Goal: Information Seeking & Learning: Learn about a topic

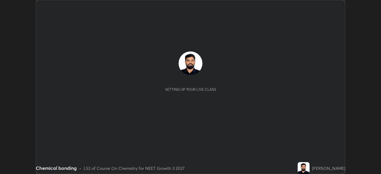
scroll to position [174, 380]
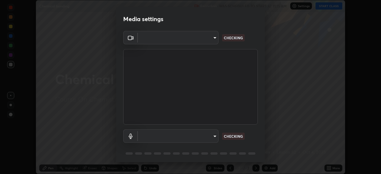
type input "b23672c371ae9b1e2d2e8c1262809c9406dc55f3a12da5c51b420c32c9b17bb4"
type input "b659f32ae6bf76fbaa17a44d9ea370e0c97bca3866036dd73200c2bea760ef3b"
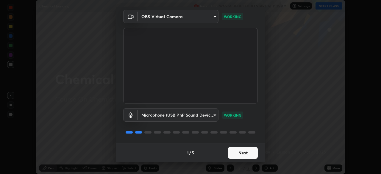
click at [238, 155] on button "Next" at bounding box center [243, 153] width 30 height 12
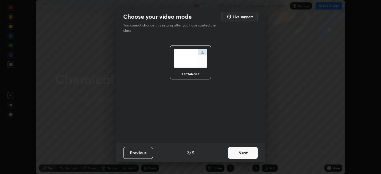
scroll to position [0, 0]
click at [239, 153] on button "Next" at bounding box center [243, 153] width 30 height 12
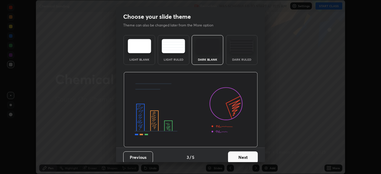
click at [244, 59] on div "Dark Ruled" at bounding box center [242, 59] width 24 height 3
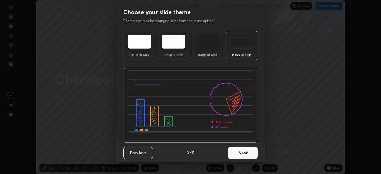
click at [245, 150] on button "Next" at bounding box center [243, 153] width 30 height 12
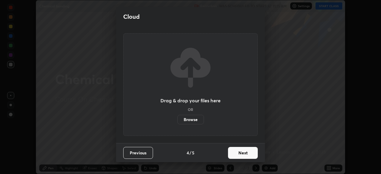
click at [243, 155] on button "Next" at bounding box center [243, 153] width 30 height 12
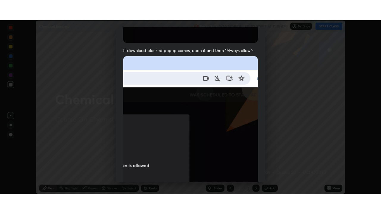
scroll to position [142, 0]
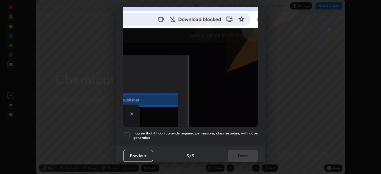
click at [227, 131] on h5 "I agree that if I don't provide required permissions, class recording will not …" at bounding box center [195, 135] width 124 height 9
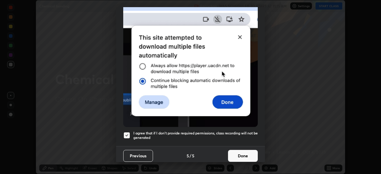
click at [233, 154] on button "Done" at bounding box center [243, 156] width 30 height 12
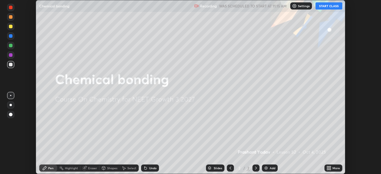
click at [325, 9] on button "START CLASS" at bounding box center [328, 5] width 27 height 7
click at [330, 169] on icon at bounding box center [329, 168] width 1 height 1
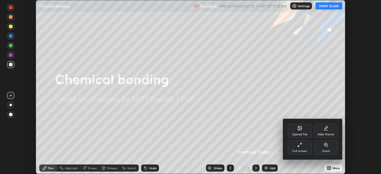
click at [301, 150] on div "Full screen" at bounding box center [299, 151] width 15 height 3
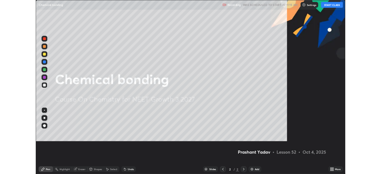
scroll to position [214, 381]
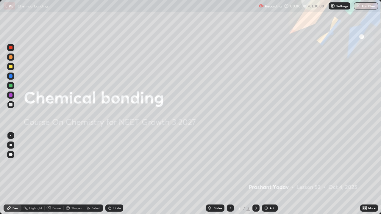
click at [270, 174] on div "Add" at bounding box center [273, 208] width 6 height 3
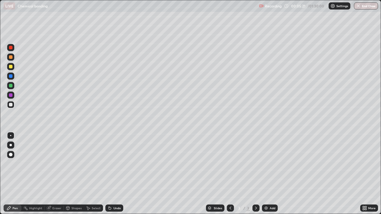
click at [113, 174] on div "Undo" at bounding box center [116, 208] width 7 height 3
click at [267, 174] on img at bounding box center [266, 208] width 5 height 5
click at [270, 174] on div "Add" at bounding box center [273, 208] width 6 height 3
click at [267, 174] on img at bounding box center [266, 208] width 5 height 5
click at [10, 58] on div at bounding box center [11, 57] width 4 height 4
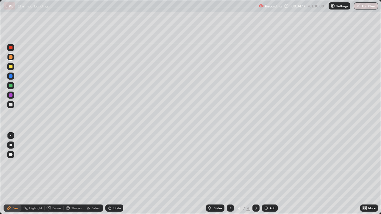
click at [270, 174] on div "Add" at bounding box center [270, 208] width 16 height 7
click at [118, 174] on div "Undo" at bounding box center [116, 208] width 7 height 3
click at [114, 174] on div "Undo" at bounding box center [116, 208] width 7 height 3
click at [267, 174] on img at bounding box center [266, 208] width 5 height 5
click at [114, 174] on div "Undo" at bounding box center [116, 208] width 7 height 3
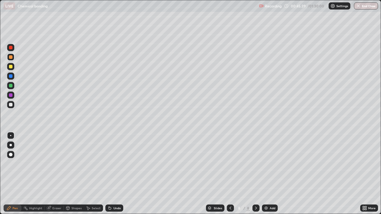
click at [361, 8] on button "End Class" at bounding box center [366, 5] width 24 height 7
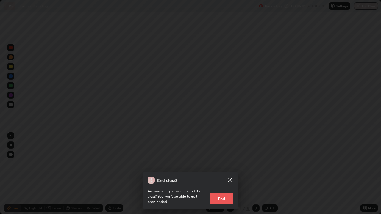
click at [220, 174] on button "End" at bounding box center [221, 199] width 24 height 12
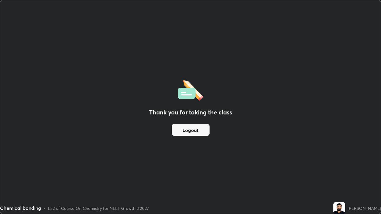
click at [207, 129] on button "Logout" at bounding box center [191, 130] width 38 height 12
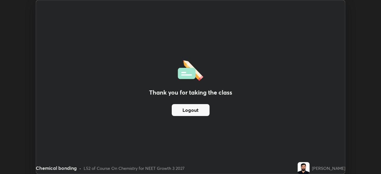
scroll to position [29573, 29366]
